Goal: Information Seeking & Learning: Find contact information

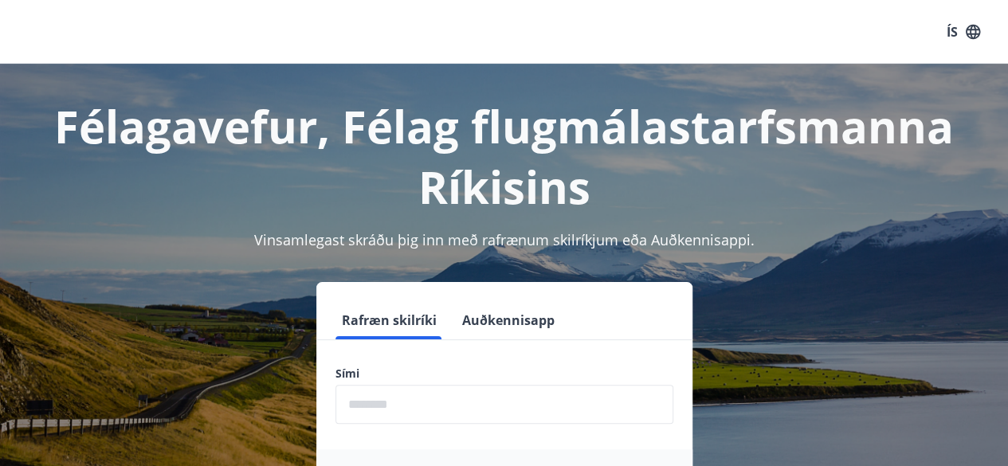
click at [390, 394] on input "phone" at bounding box center [504, 404] width 338 height 39
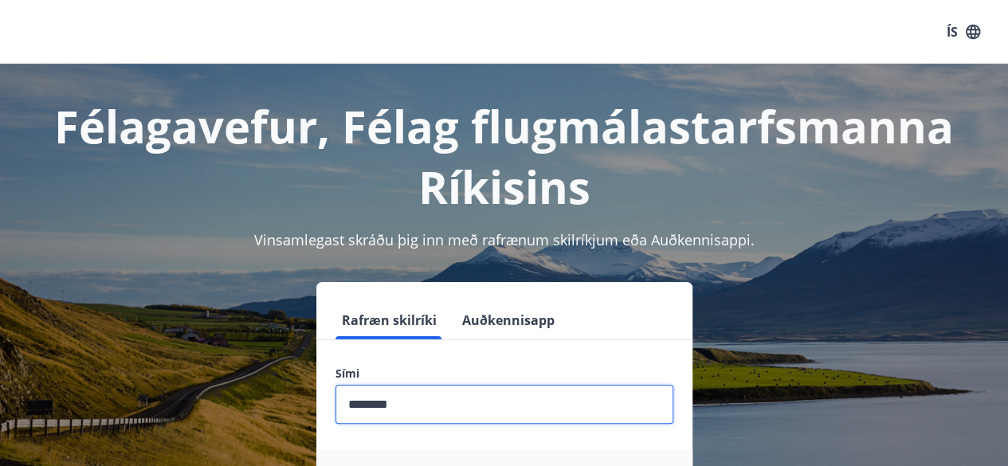
scroll to position [195, 0]
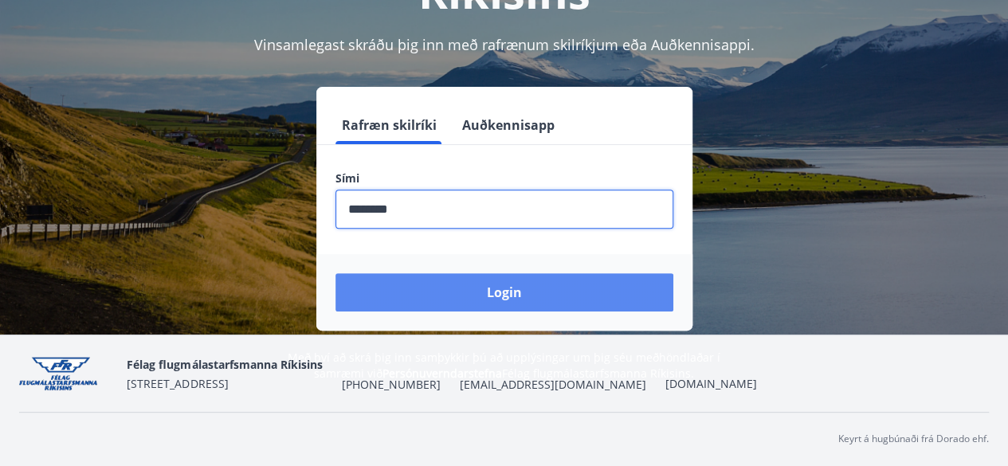
type input "********"
click at [512, 302] on button "Login" at bounding box center [504, 292] width 338 height 38
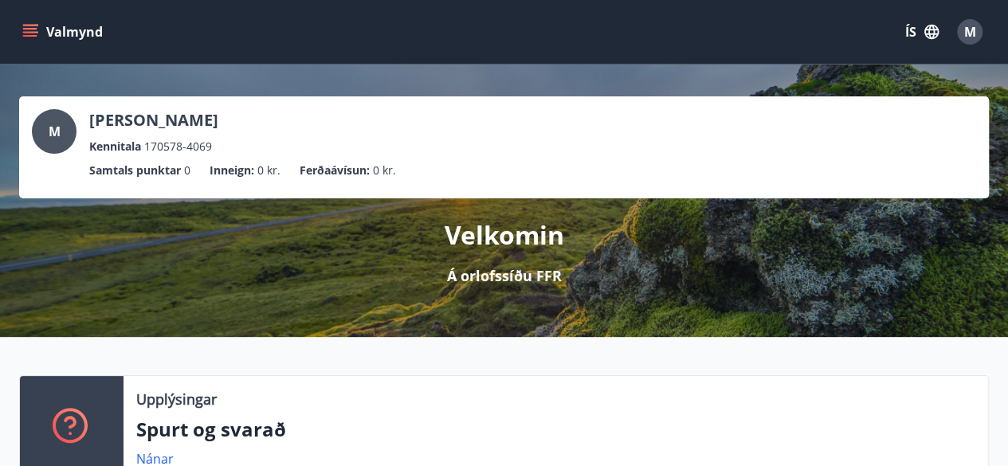
click at [44, 31] on button "Valmynd" at bounding box center [64, 32] width 90 height 29
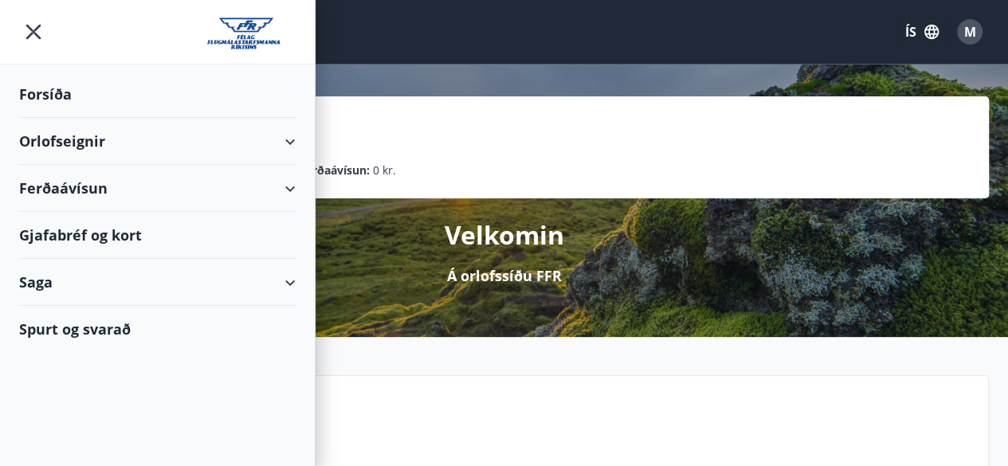
click at [284, 139] on div "Orlofseignir" at bounding box center [157, 141] width 277 height 47
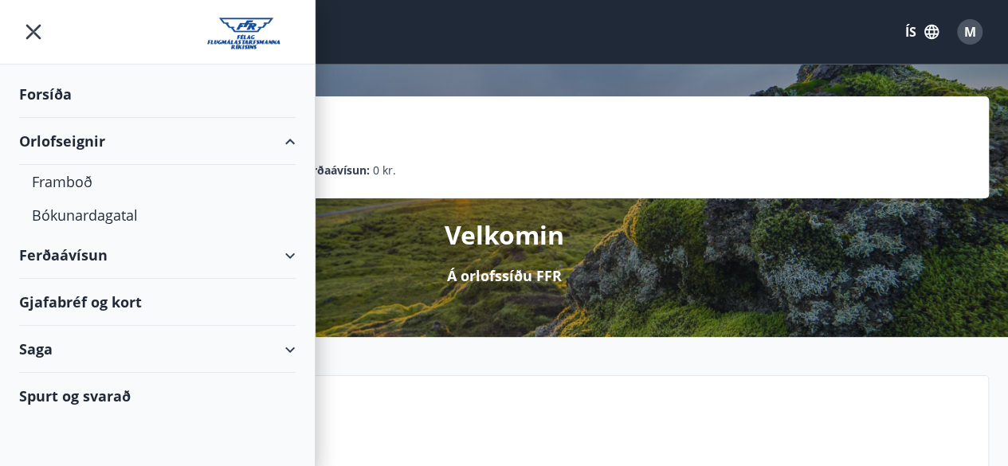
click at [301, 340] on div "Saga" at bounding box center [157, 349] width 315 height 47
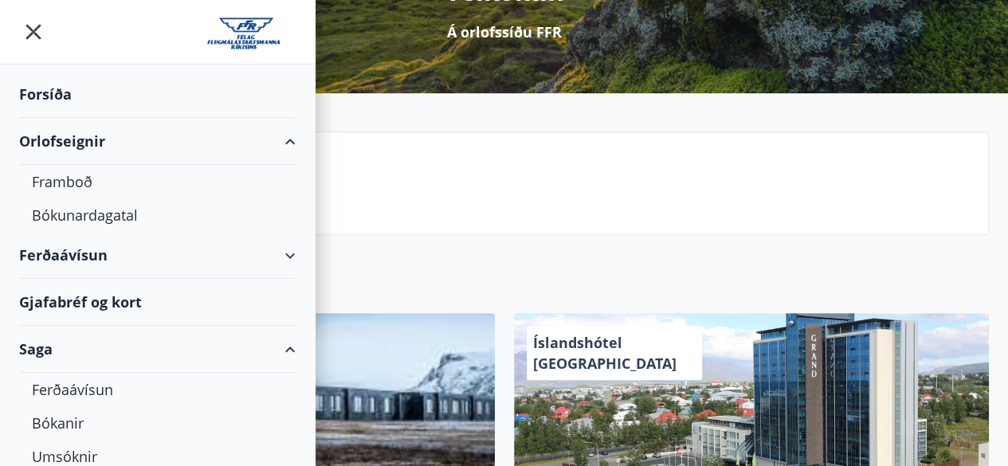
click at [49, 95] on div "Forsíða" at bounding box center [157, 94] width 277 height 47
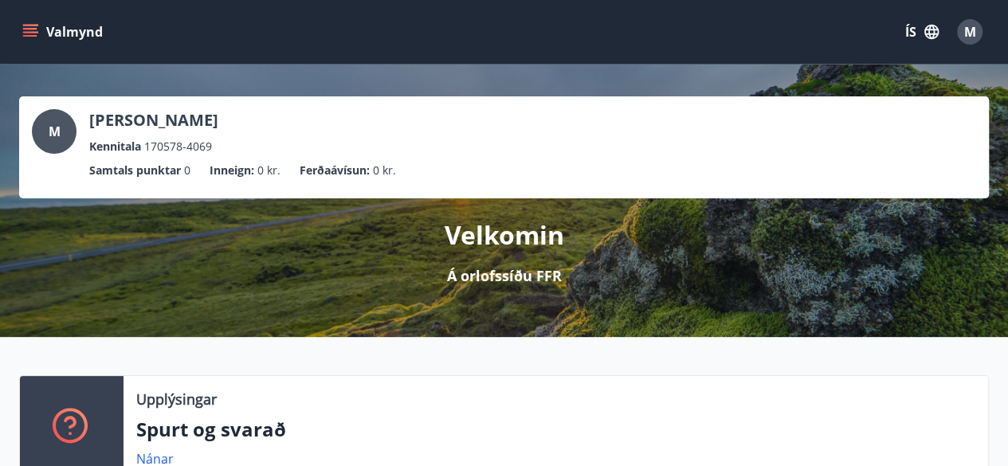
drag, startPoint x: 0, startPoint y: 0, endPoint x: 367, endPoint y: 107, distance: 381.8
click at [367, 107] on div "M [PERSON_NAME] Kennitala 170578-4069 Samtals punktar 0 Inneign : 0 kr. Ferðaáv…" at bounding box center [504, 147] width 970 height 102
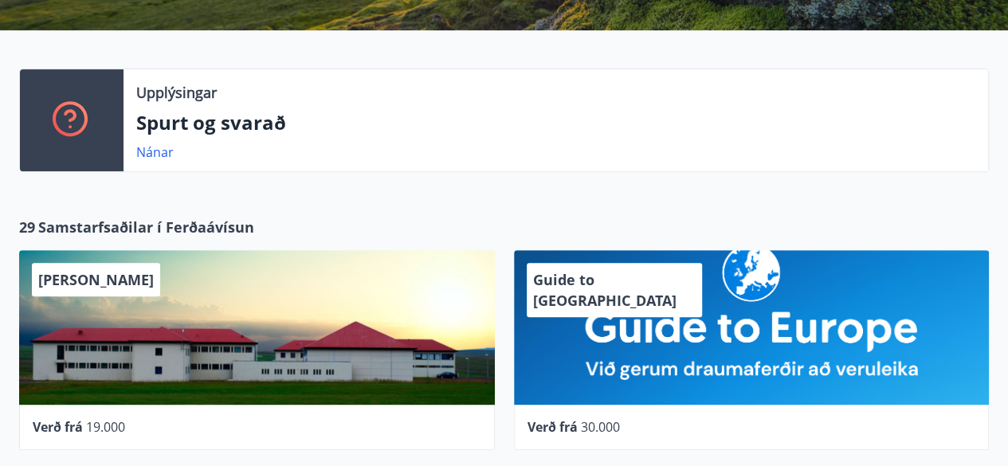
scroll to position [308, 0]
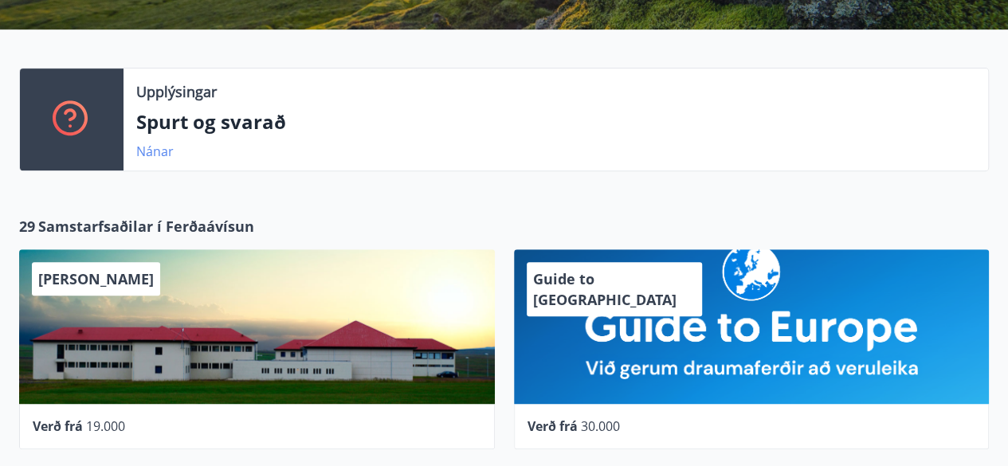
click at [155, 146] on link "Nánar" at bounding box center [154, 152] width 37 height 18
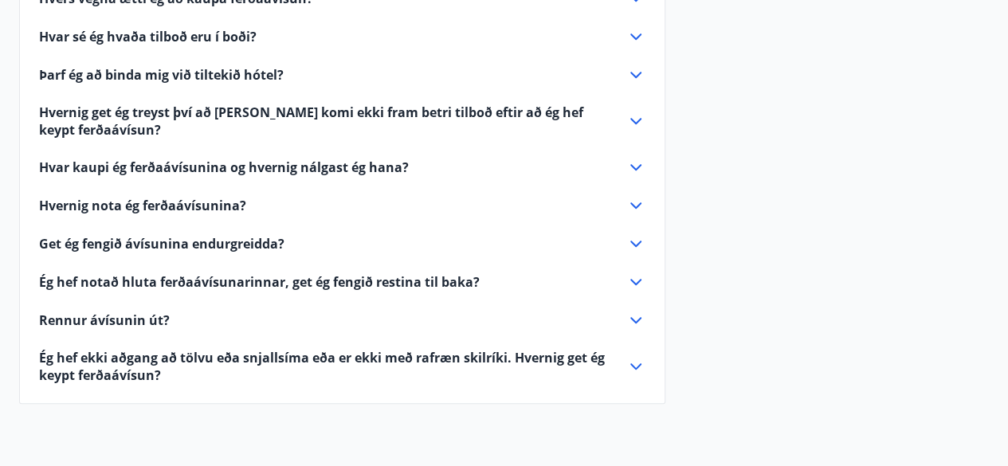
scroll to position [660, 0]
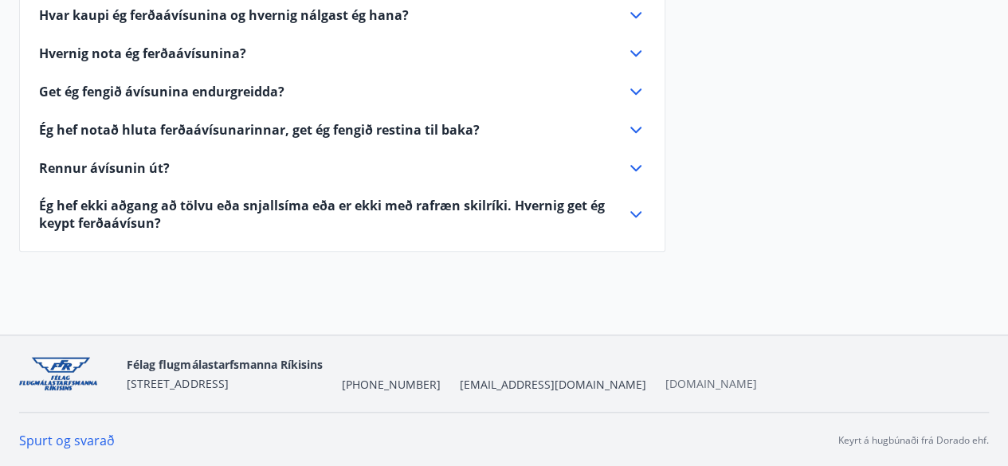
click at [665, 382] on link "[DOMAIN_NAME]" at bounding box center [711, 383] width 92 height 15
